Goal: Information Seeking & Learning: Learn about a topic

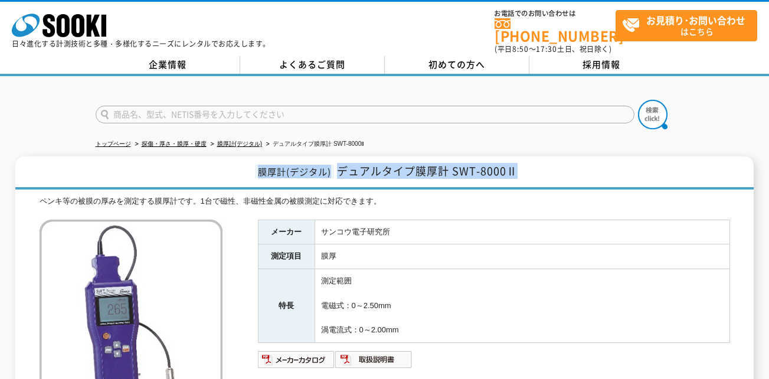
drag, startPoint x: 532, startPoint y: 159, endPoint x: 254, endPoint y: 159, distance: 277.4
click at [254, 159] on h1 "膜厚計(デジタル) デュアルタイプ膜厚計 SWT-8000Ⅱ" at bounding box center [384, 172] width 738 height 33
click at [257, 165] on span "膜厚計(デジタル)" at bounding box center [294, 172] width 79 height 14
drag, startPoint x: 251, startPoint y: 160, endPoint x: 578, endPoint y: 161, distance: 326.4
click at [578, 161] on h1 "膜厚計(デジタル) デュアルタイプ膜厚計 SWT-8000Ⅱ" at bounding box center [384, 172] width 738 height 33
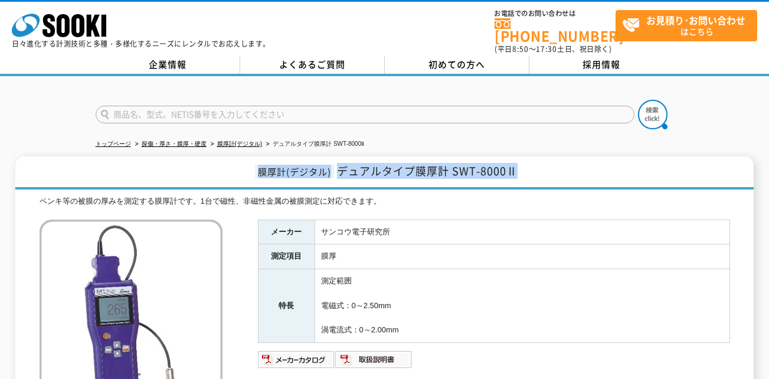
click at [573, 161] on h1 "膜厚計(デジタル) デュアルタイプ膜厚計 SWT-8000Ⅱ" at bounding box center [384, 172] width 738 height 33
drag, startPoint x: 528, startPoint y: 159, endPoint x: 253, endPoint y: 162, distance: 275.1
click at [253, 162] on h1 "膜厚計(デジタル) デュアルタイプ膜厚計 SWT-8000Ⅱ" at bounding box center [384, 172] width 738 height 33
click at [255, 165] on span "膜厚計(デジタル)" at bounding box center [294, 172] width 79 height 14
